Goal: Task Accomplishment & Management: Manage account settings

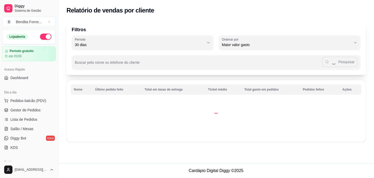
select select "30"
select select "HIGHEST_TOTAL_SPENT_WITH_ORDERS"
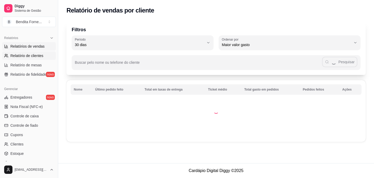
click at [30, 46] on span "Relatórios de vendas" at bounding box center [27, 46] width 34 height 5
select select "ALL"
select select "0"
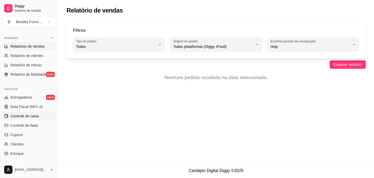
click at [30, 116] on span "Controle de caixa" at bounding box center [24, 115] width 28 height 5
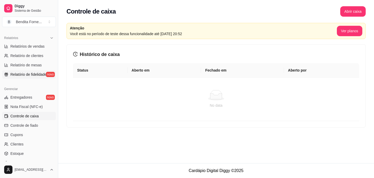
click at [26, 75] on span "Relatório de fidelidade" at bounding box center [28, 74] width 36 height 5
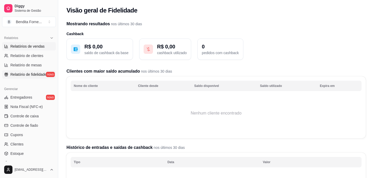
click at [26, 48] on span "Relatórios de vendas" at bounding box center [27, 46] width 34 height 5
select select "ALL"
select select "0"
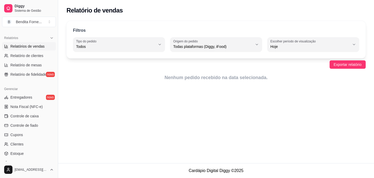
scroll to position [196, 0]
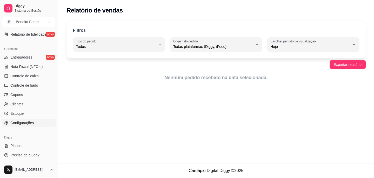
click at [24, 125] on link "Configurações" at bounding box center [29, 123] width 54 height 8
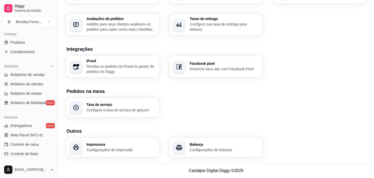
scroll to position [125, 0]
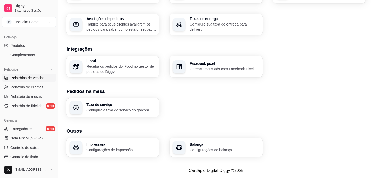
click at [30, 76] on span "Relatórios de vendas" at bounding box center [27, 77] width 34 height 5
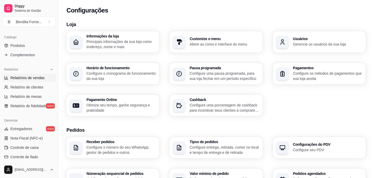
select select "ALL"
select select "0"
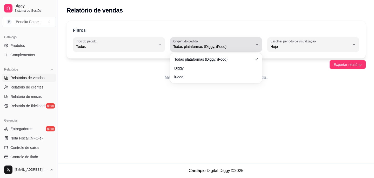
click at [215, 47] on span "Todas plataformas (Diggy, iFood)" at bounding box center [213, 46] width 80 height 5
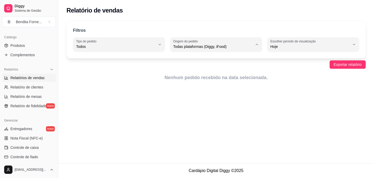
click at [201, 71] on li "Diggy" at bounding box center [216, 67] width 84 height 8
type input "DIGGY"
select select "DIGGY"
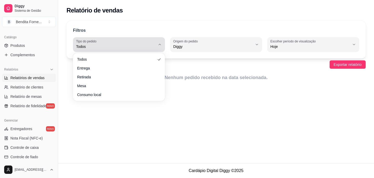
click at [107, 47] on span "Todos" at bounding box center [116, 46] width 80 height 5
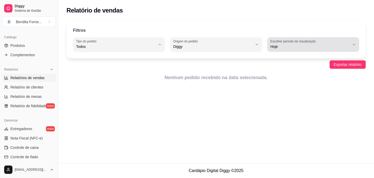
click at [317, 40] on label "Escolher período de visualização" at bounding box center [294, 41] width 47 height 4
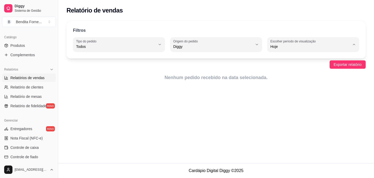
click at [296, 88] on li "15 dias" at bounding box center [313, 85] width 84 height 8
type input "15"
select select "15"
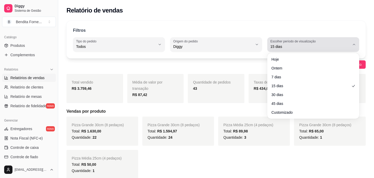
click at [316, 48] on span "15 dias" at bounding box center [311, 46] width 80 height 5
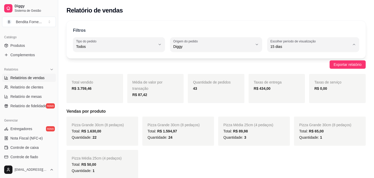
click at [309, 104] on span "45 dias" at bounding box center [310, 101] width 75 height 5
type input "45"
select select "45"
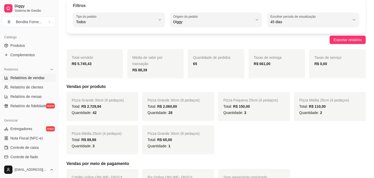
scroll to position [26, 0]
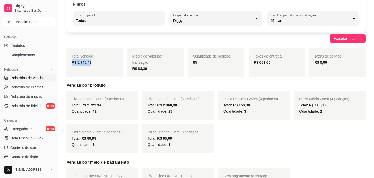
drag, startPoint x: 73, startPoint y: 62, endPoint x: 121, endPoint y: 63, distance: 48.6
click at [121, 63] on div "Total vendido R$ 5.745,43" at bounding box center [95, 62] width 57 height 29
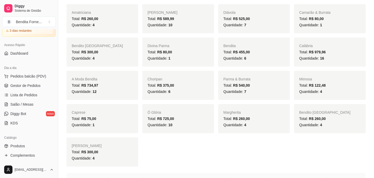
scroll to position [0, 0]
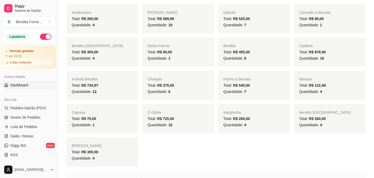
click at [24, 86] on span "Dashboard" at bounding box center [19, 84] width 18 height 5
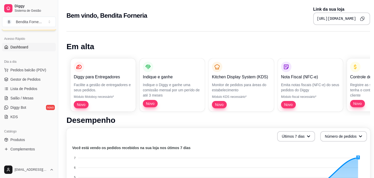
scroll to position [39, 0]
click at [21, 80] on span "Gestor de Pedidos" at bounding box center [25, 78] width 30 height 5
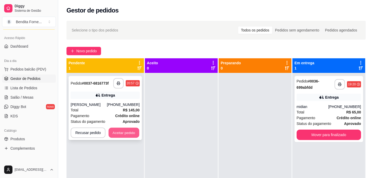
click at [131, 134] on button "Aceitar pedido" at bounding box center [124, 133] width 31 height 10
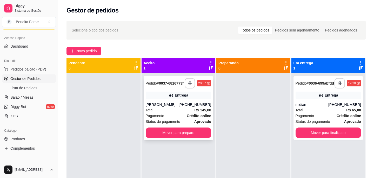
click at [186, 111] on div "Total R$ 145,00" at bounding box center [179, 110] width 66 height 6
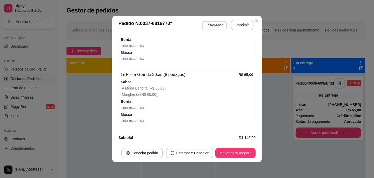
scroll to position [239, 0]
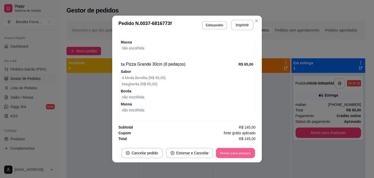
click at [243, 153] on button "Mover para preparo" at bounding box center [235, 153] width 39 height 10
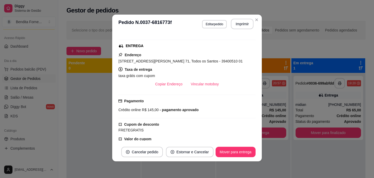
scroll to position [0, 0]
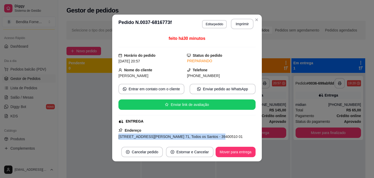
drag, startPoint x: 118, startPoint y: 137, endPoint x: 214, endPoint y: 137, distance: 96.4
click at [214, 137] on div "feito há 30 minutos Horário do pedido [DATE] 20:57 Status do pedido PREPARANDO …" at bounding box center [187, 87] width 150 height 109
copy span "[STREET_ADDRESS][PERSON_NAME] 71, Todos os Santos"
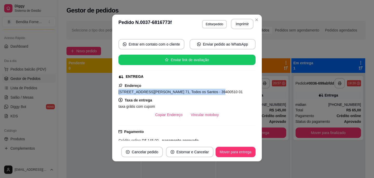
scroll to position [49, 0]
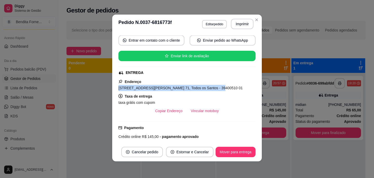
drag, startPoint x: 218, startPoint y: 88, endPoint x: 242, endPoint y: 88, distance: 24.4
click at [242, 88] on div "[STREET_ADDRESS][PERSON_NAME] 71, Todos os Santos - 39400510 01" at bounding box center [187, 88] width 137 height 6
copy span "39400510 01"
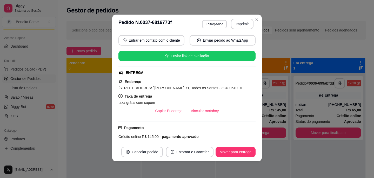
click at [118, 89] on div "feito há 32 minutos Horário do pedido [DATE] 20:57 Status do pedido PREPARANDO …" at bounding box center [187, 87] width 150 height 109
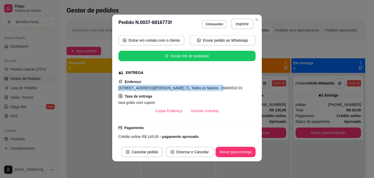
drag, startPoint x: 119, startPoint y: 89, endPoint x: 214, endPoint y: 90, distance: 94.6
click at [214, 90] on span "[STREET_ADDRESS][PERSON_NAME] 71, Todos os Santos - 39400510 01" at bounding box center [181, 88] width 124 height 4
copy span "[STREET_ADDRESS][PERSON_NAME] 71, Todos os Santos"
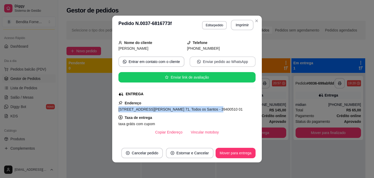
scroll to position [30, 0]
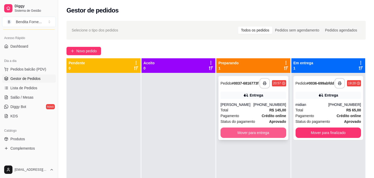
click at [268, 134] on button "Mover para entrega" at bounding box center [254, 132] width 66 height 10
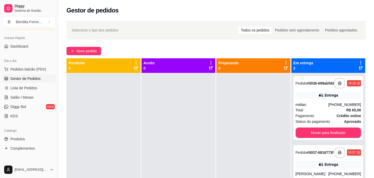
scroll to position [15, 0]
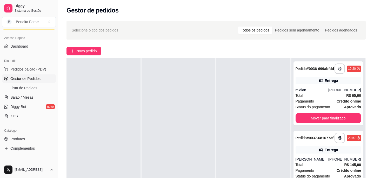
click at [246, 141] on div at bounding box center [254, 147] width 74 height 178
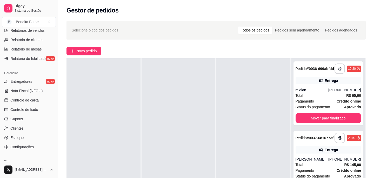
scroll to position [182, 0]
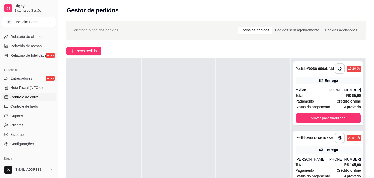
click at [29, 98] on span "Controle de caixa" at bounding box center [24, 96] width 28 height 5
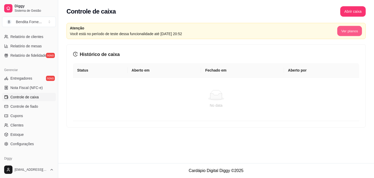
click at [348, 31] on button "Ver planos" at bounding box center [349, 31] width 25 height 10
